Goal: Download file/media

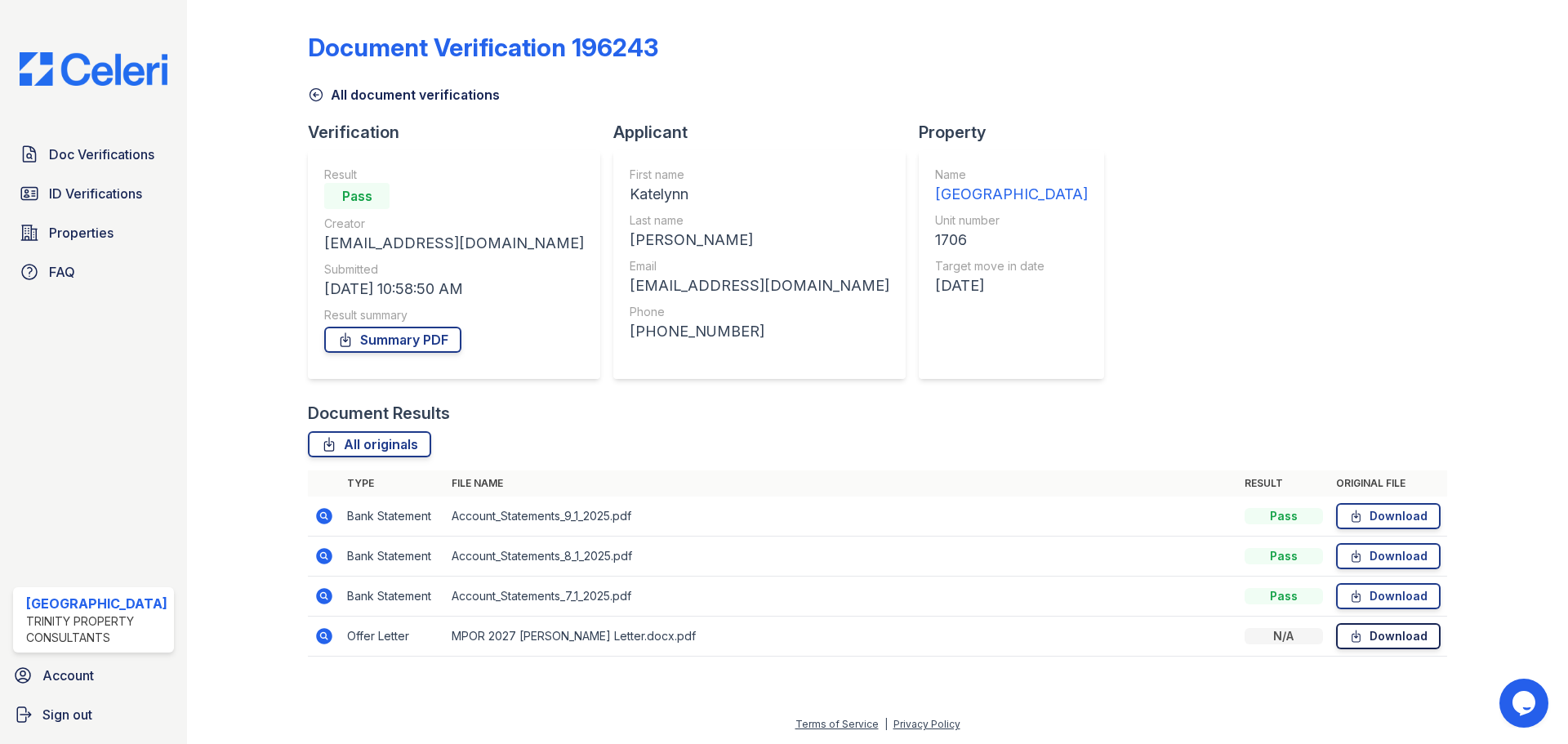
click at [1396, 632] on link "Download" at bounding box center [1387, 635] width 104 height 26
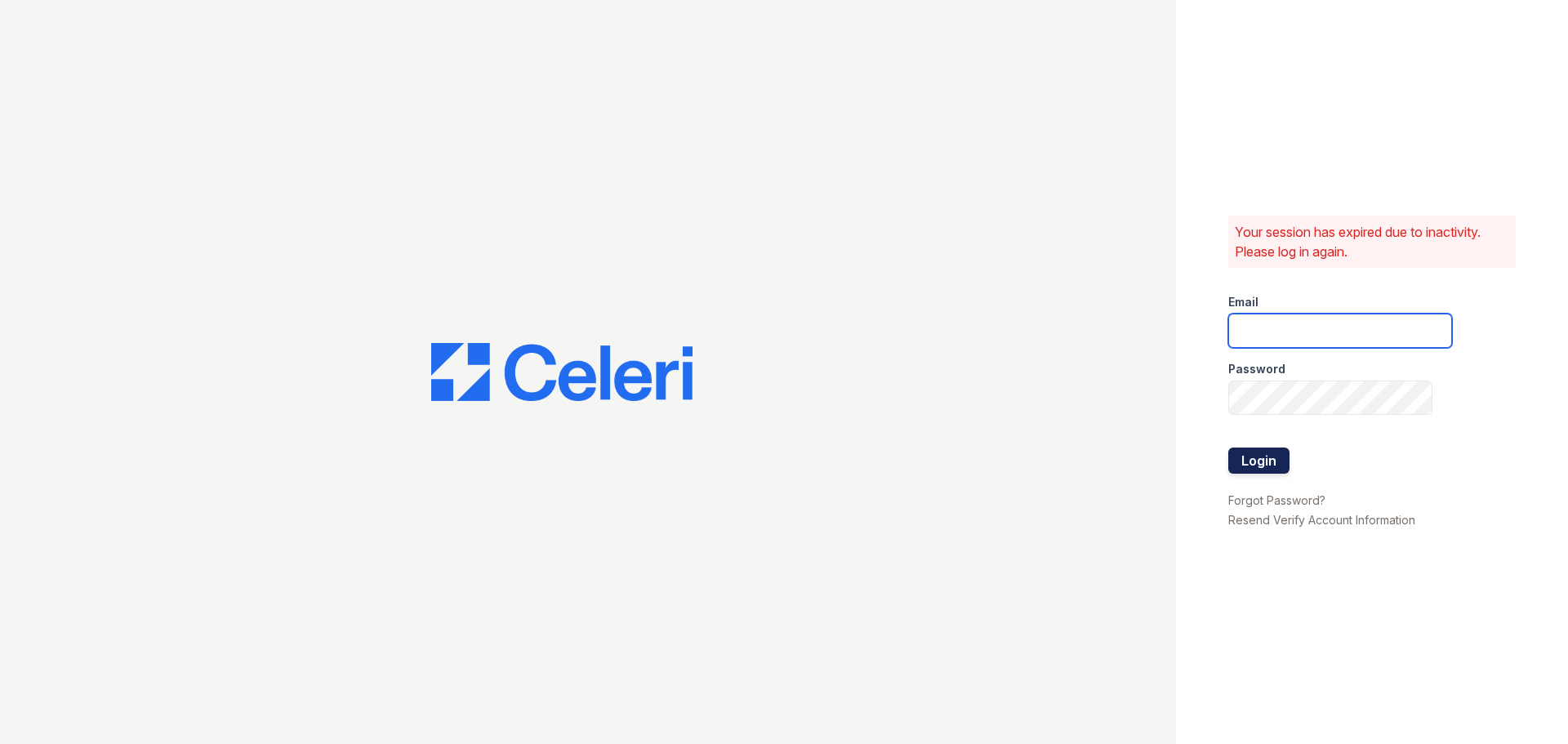
type input "arrivestreetervilleleasing@trinity-pm.com"
click at [1258, 458] on button "Login" at bounding box center [1258, 459] width 61 height 26
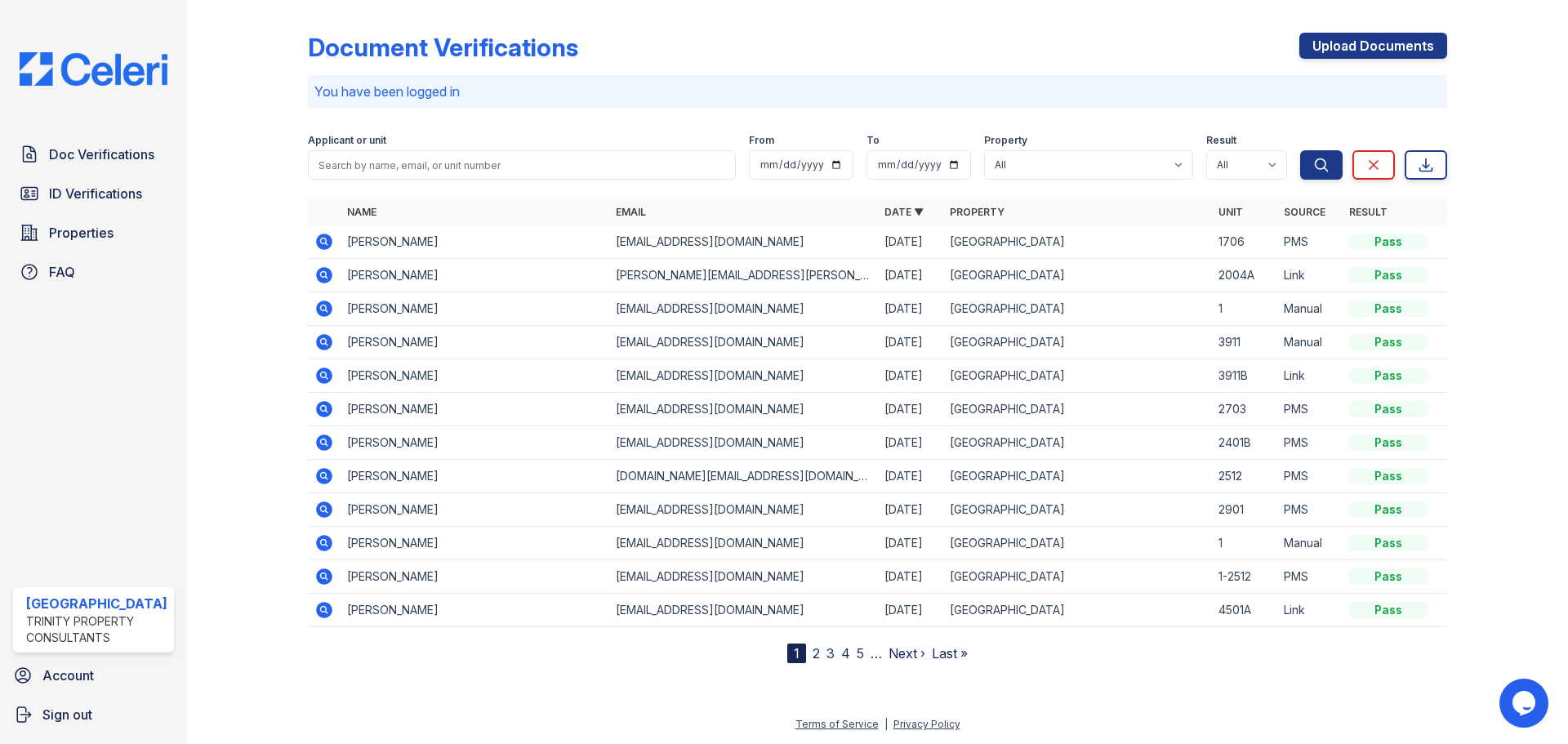
click at [319, 239] on icon at bounding box center [324, 241] width 16 height 16
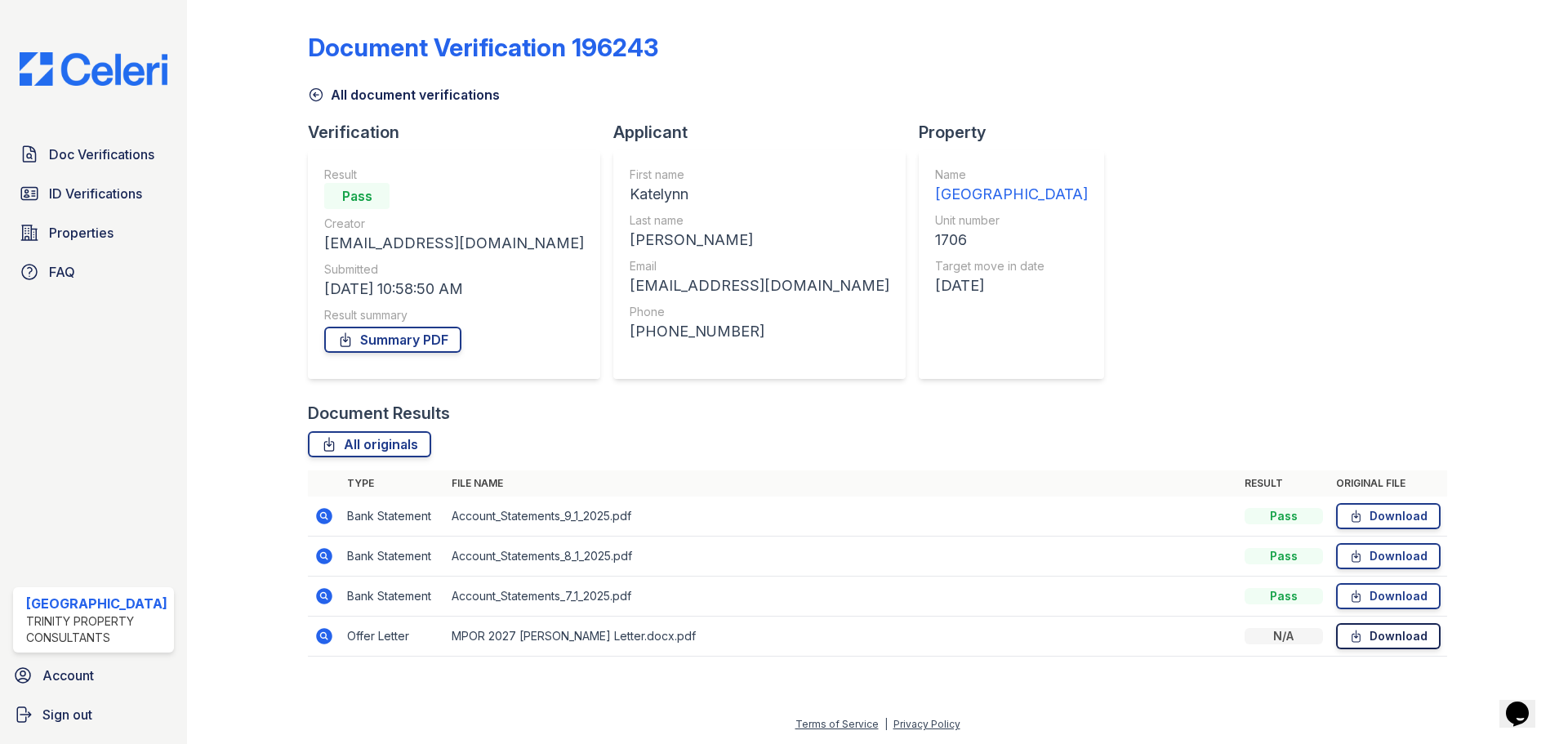
click at [1380, 630] on link "Download" at bounding box center [1387, 635] width 104 height 26
